Goal: Navigation & Orientation: Find specific page/section

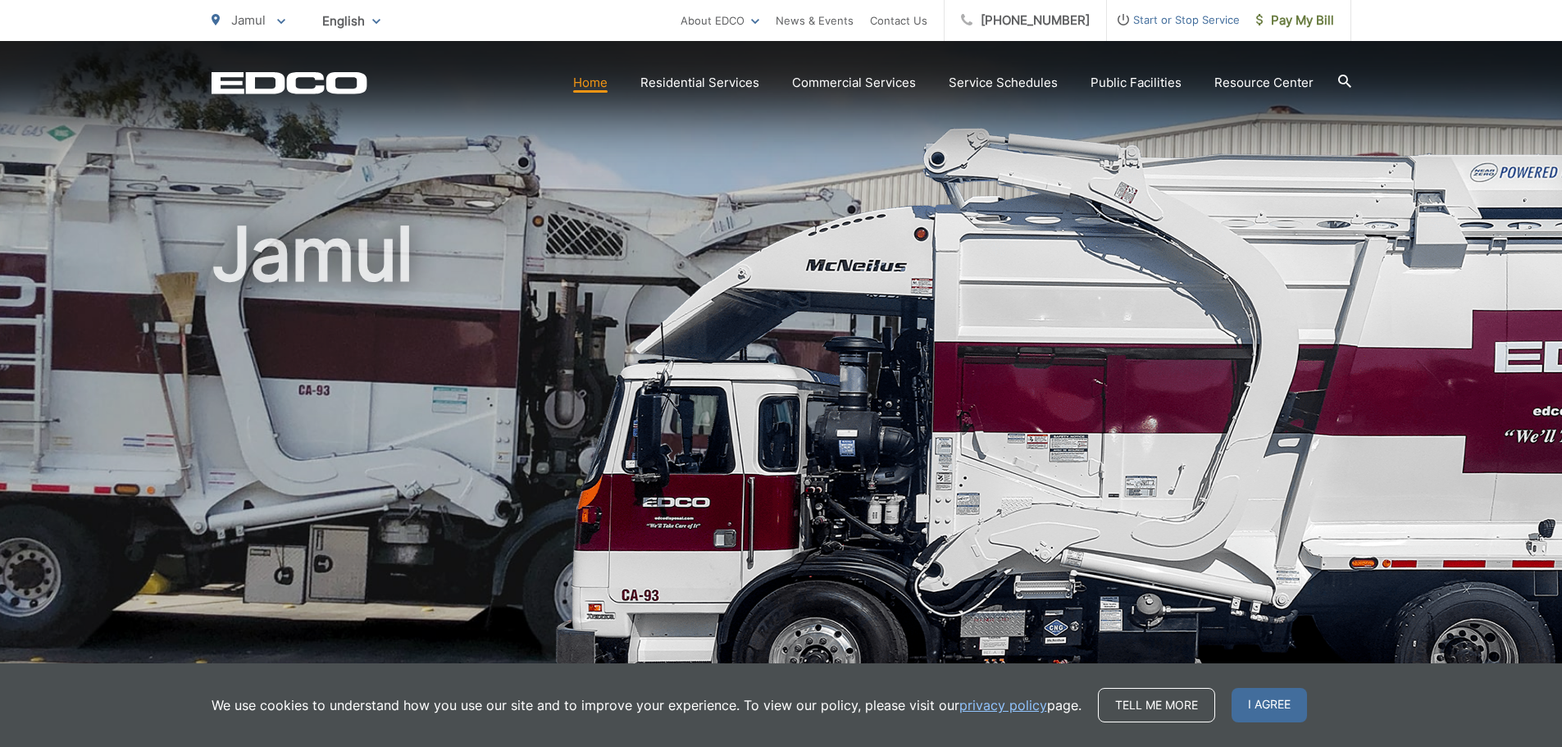
click at [589, 146] on div "Jamul" at bounding box center [782, 379] width 1140 height 676
click at [594, 83] on link "Home" at bounding box center [590, 83] width 34 height 20
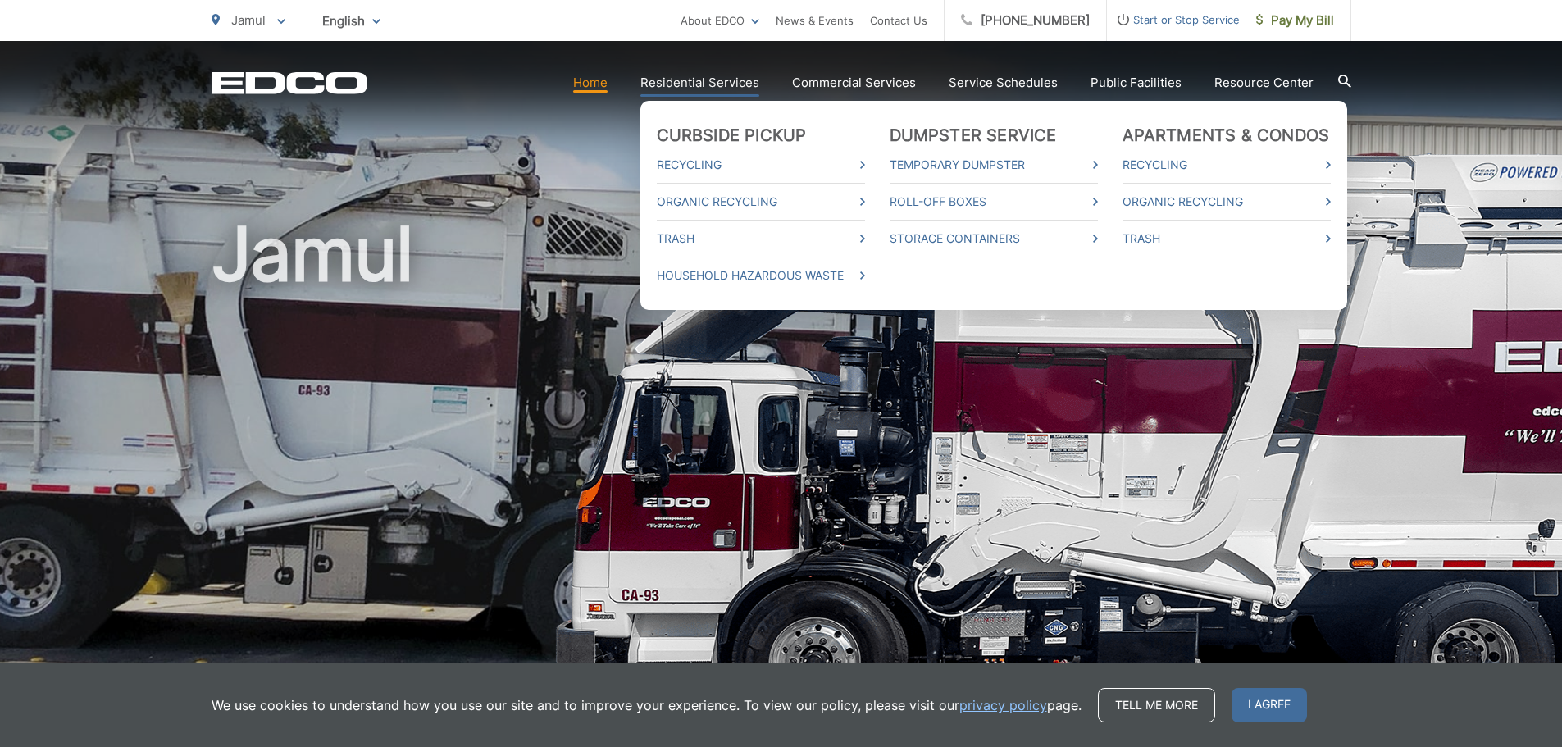
click at [700, 82] on link "Residential Services" at bounding box center [699, 83] width 119 height 20
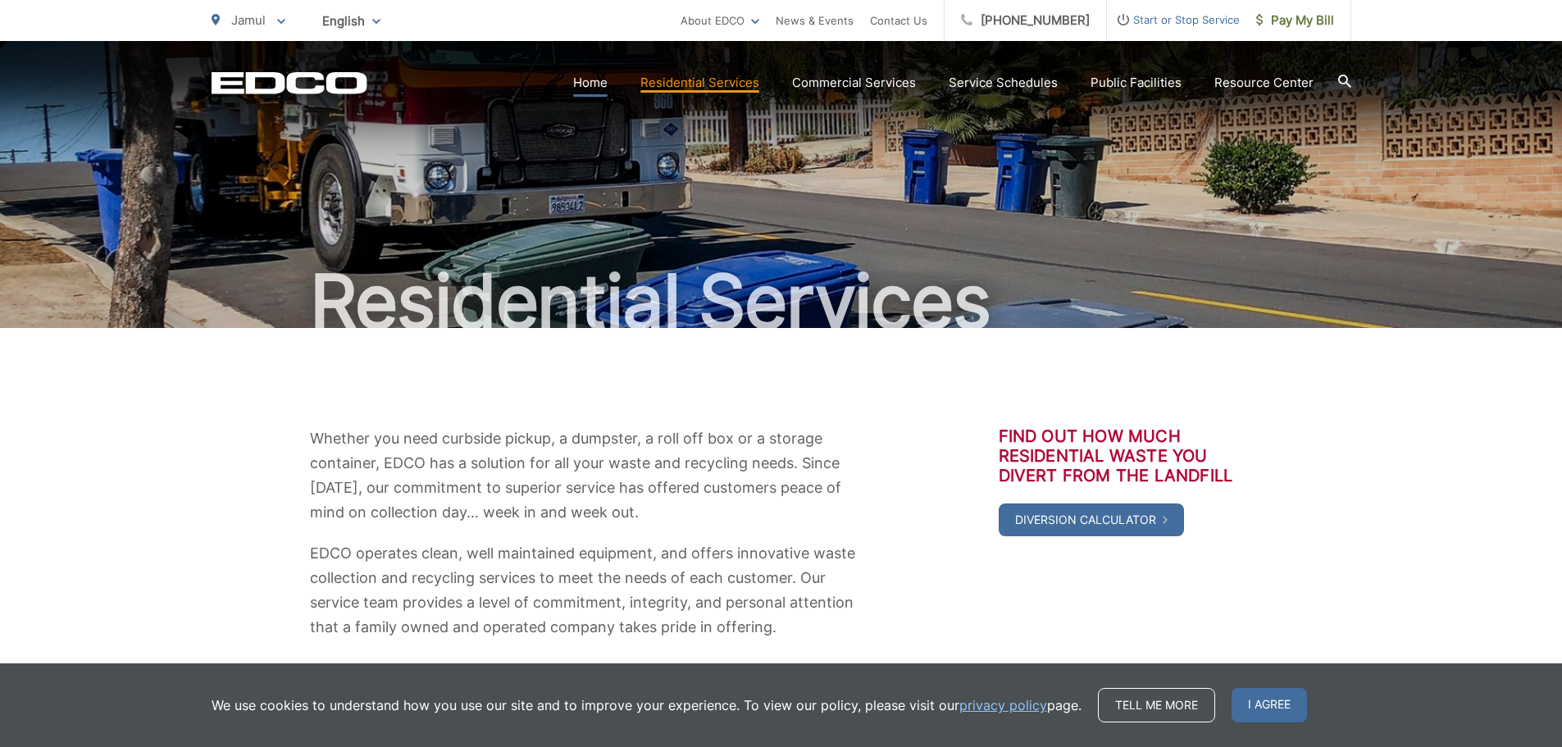
click at [605, 80] on link "Home" at bounding box center [590, 83] width 34 height 20
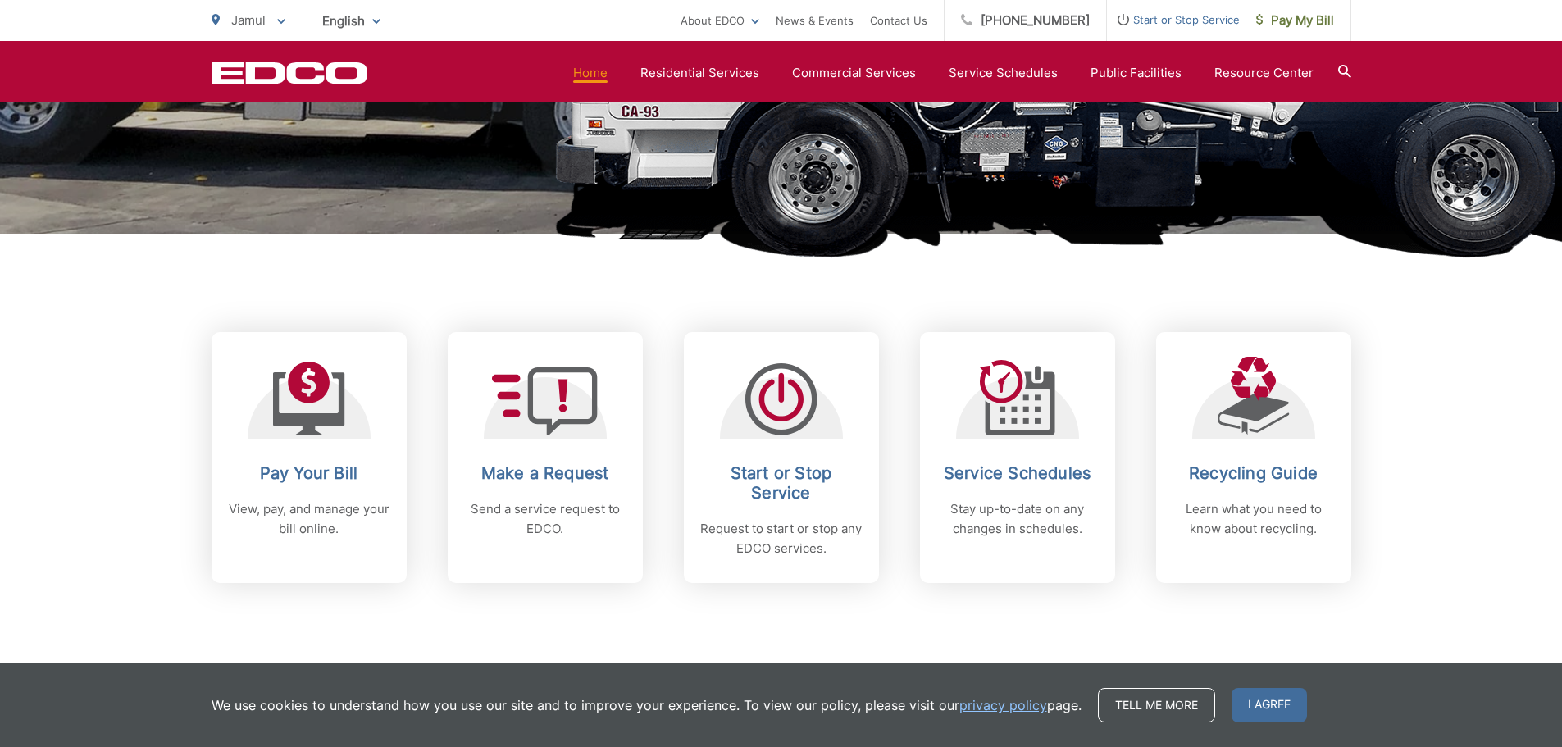
scroll to position [492, 0]
